Goal: Obtain resource: Download file/media

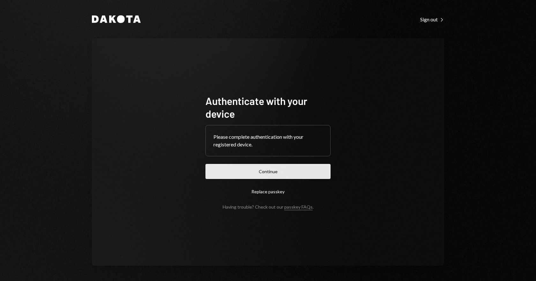
click at [288, 171] on button "Continue" at bounding box center [268, 171] width 125 height 15
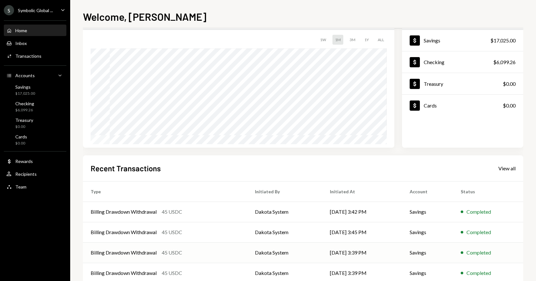
scroll to position [73, 0]
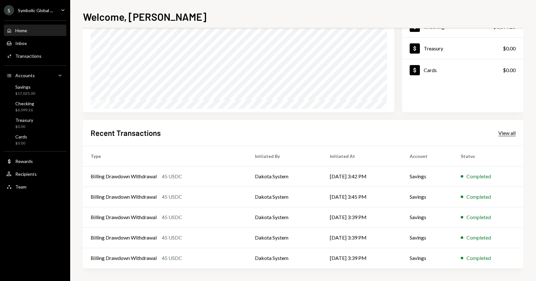
click at [505, 132] on div "View all" at bounding box center [507, 133] width 17 height 6
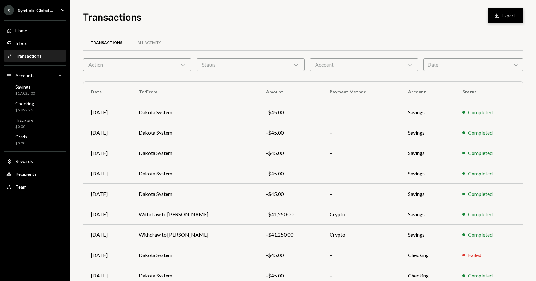
click at [512, 13] on button "Download Export" at bounding box center [506, 15] width 36 height 15
click at [36, 10] on div "Symbolic Global ..." at bounding box center [35, 10] width 35 height 5
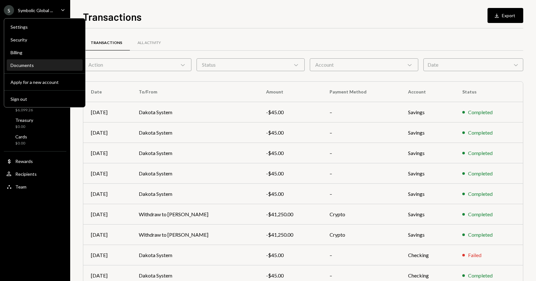
click at [30, 68] on div "Documents" at bounding box center [45, 65] width 68 height 11
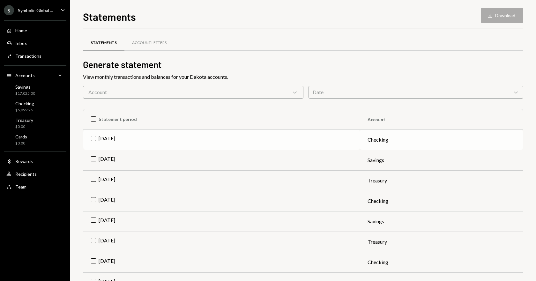
click at [95, 138] on td "[DATE]" at bounding box center [221, 140] width 277 height 20
click at [92, 160] on td "[DATE]" at bounding box center [221, 160] width 277 height 20
click at [93, 179] on td "[DATE]" at bounding box center [221, 181] width 277 height 20
click at [491, 16] on button "Download Download (3)" at bounding box center [499, 15] width 49 height 15
